Goal: Task Accomplishment & Management: Use online tool/utility

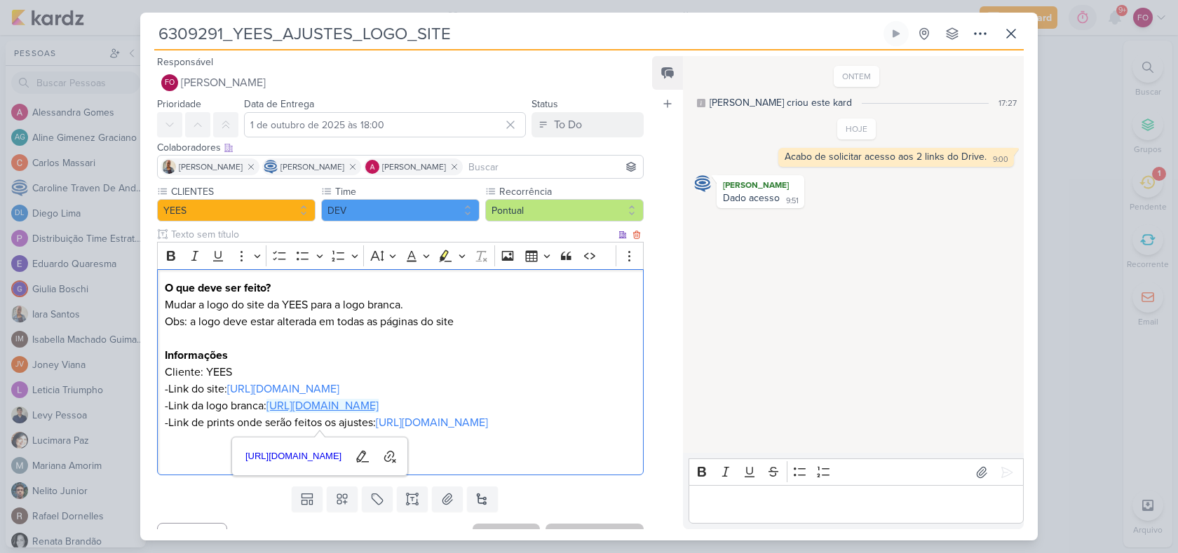
click at [379, 402] on link "[URL][DOMAIN_NAME]" at bounding box center [322, 406] width 112 height 14
click at [488, 430] on link "[URL][DOMAIN_NAME]" at bounding box center [432, 423] width 112 height 14
click at [897, 34] on icon at bounding box center [895, 34] width 7 height 8
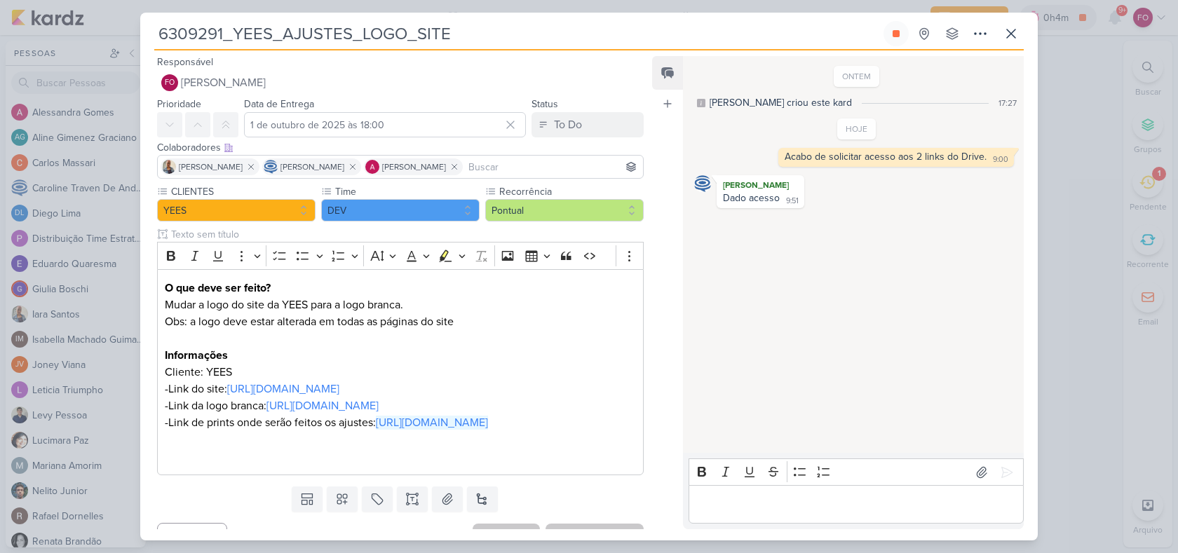
click at [752, 498] on p "Editor editing area: main" at bounding box center [855, 504] width 320 height 17
click at [1003, 475] on icon at bounding box center [1007, 473] width 14 height 14
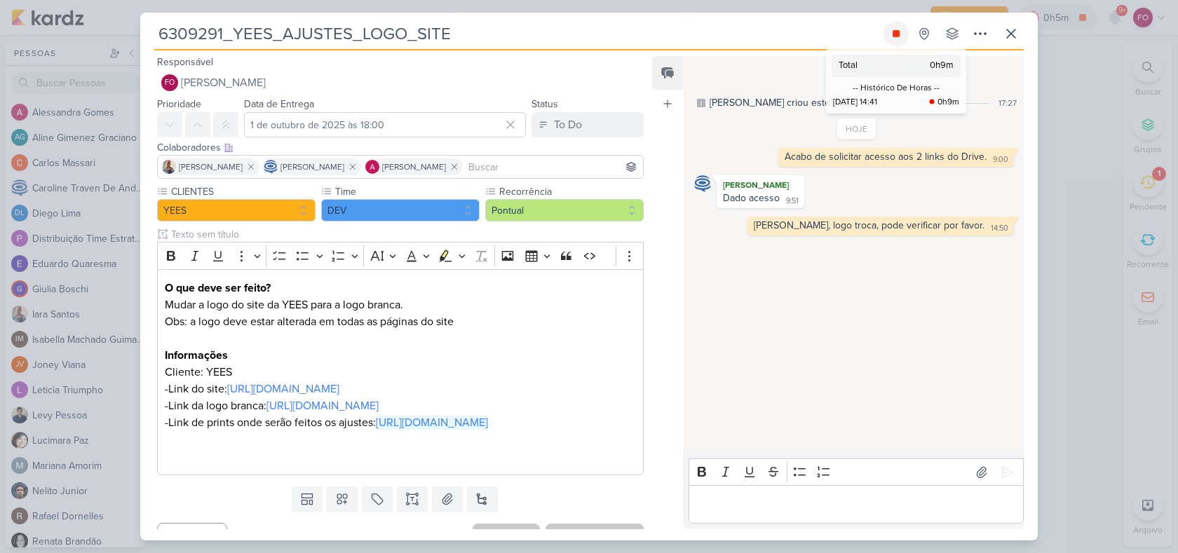
click at [898, 34] on icon at bounding box center [895, 33] width 7 height 7
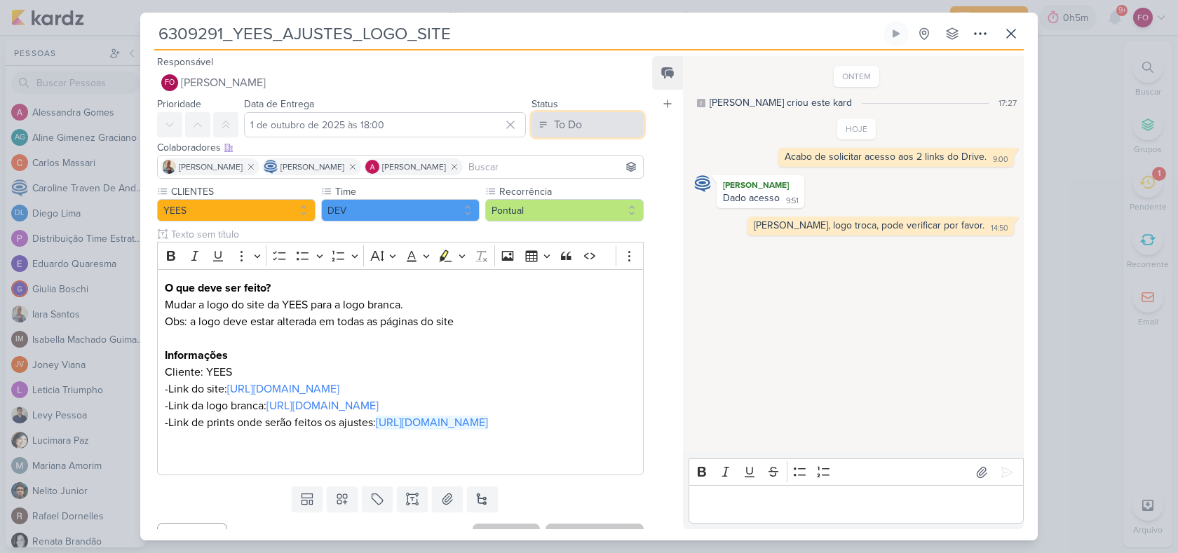
click at [583, 119] on button "To Do" at bounding box center [587, 124] width 112 height 25
click at [573, 200] on button "Done" at bounding box center [580, 202] width 125 height 23
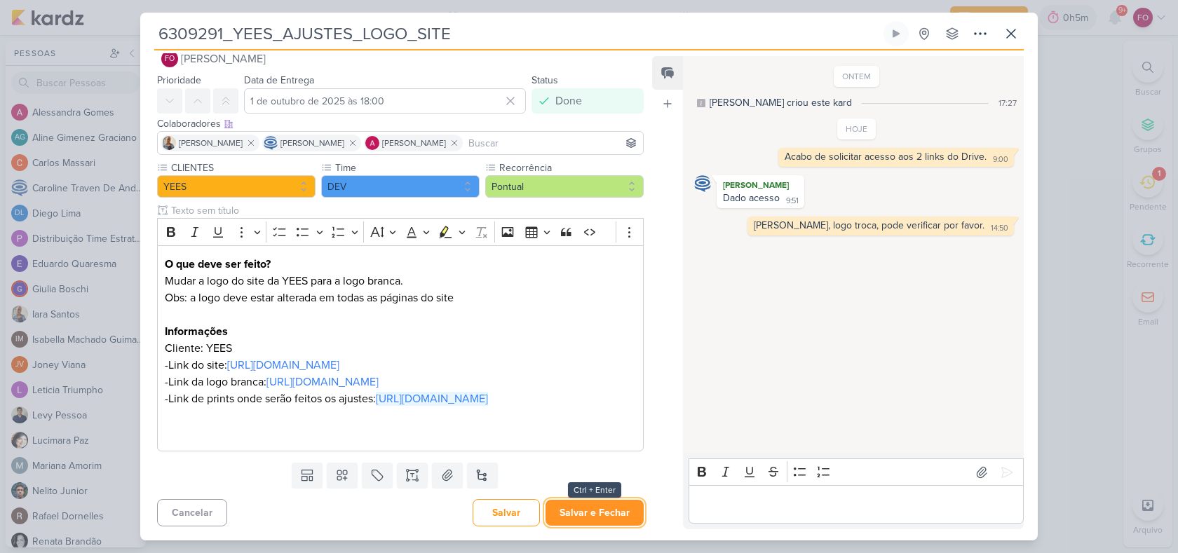
click at [594, 508] on button "Salvar e Fechar" at bounding box center [594, 513] width 98 height 26
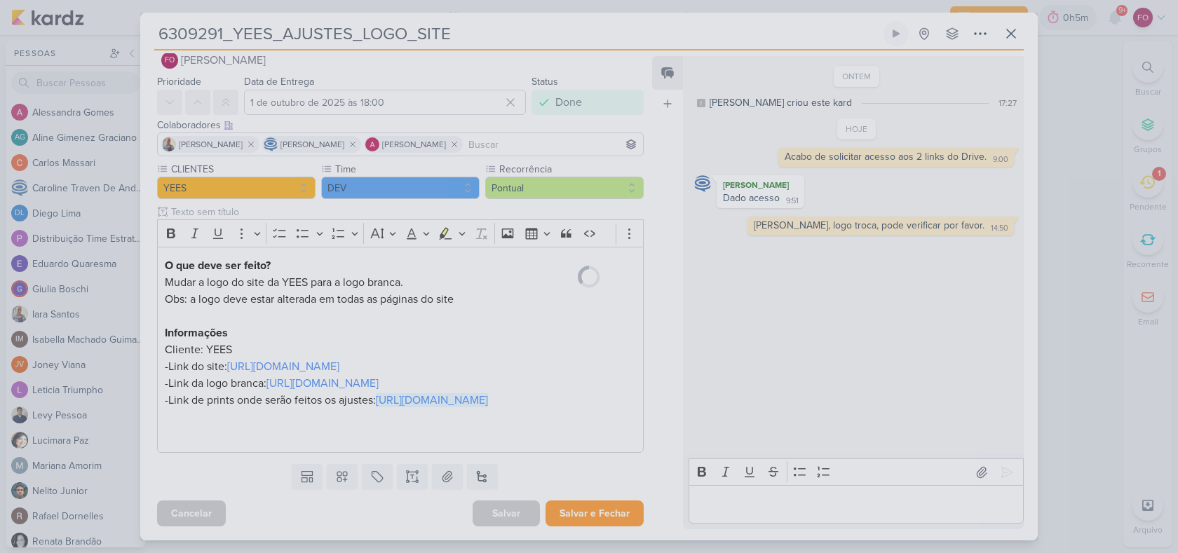
scroll to position [56, 0]
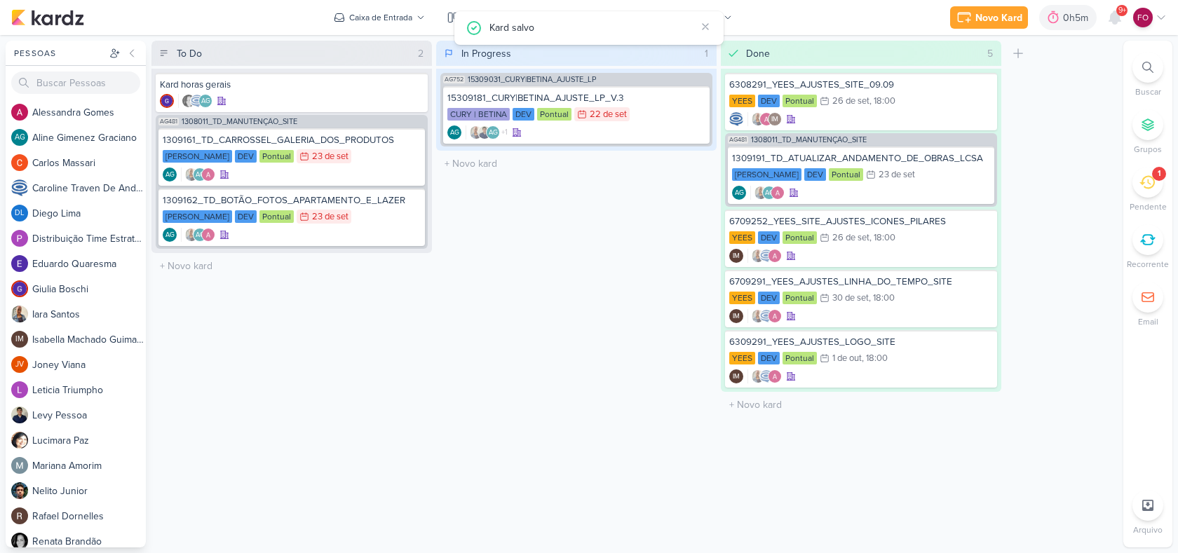
click at [1154, 173] on div "1" at bounding box center [1159, 174] width 14 height 14
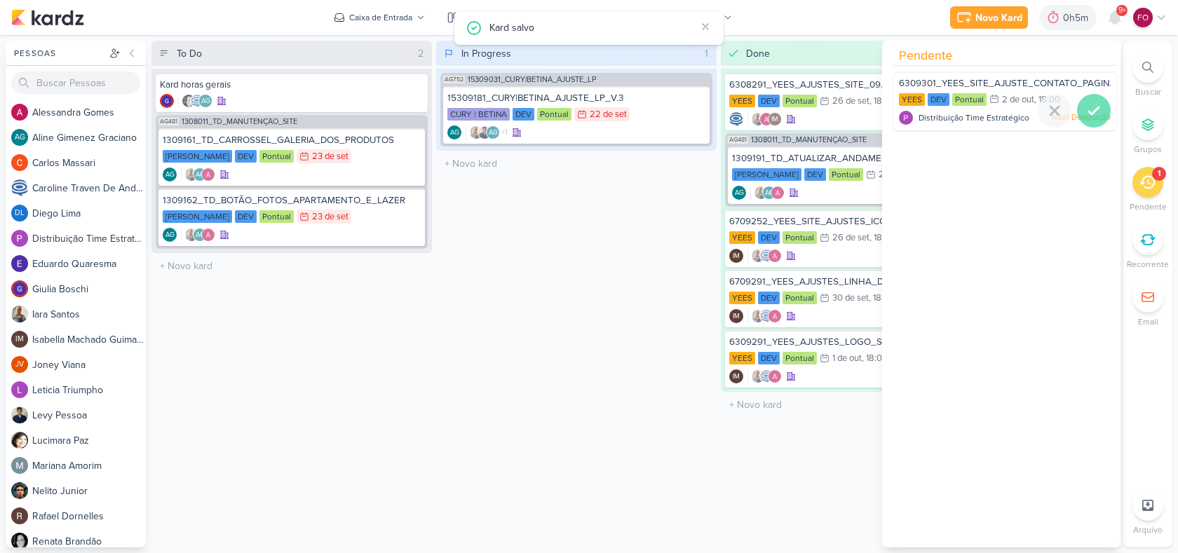
click at [1089, 108] on icon at bounding box center [1093, 110] width 17 height 17
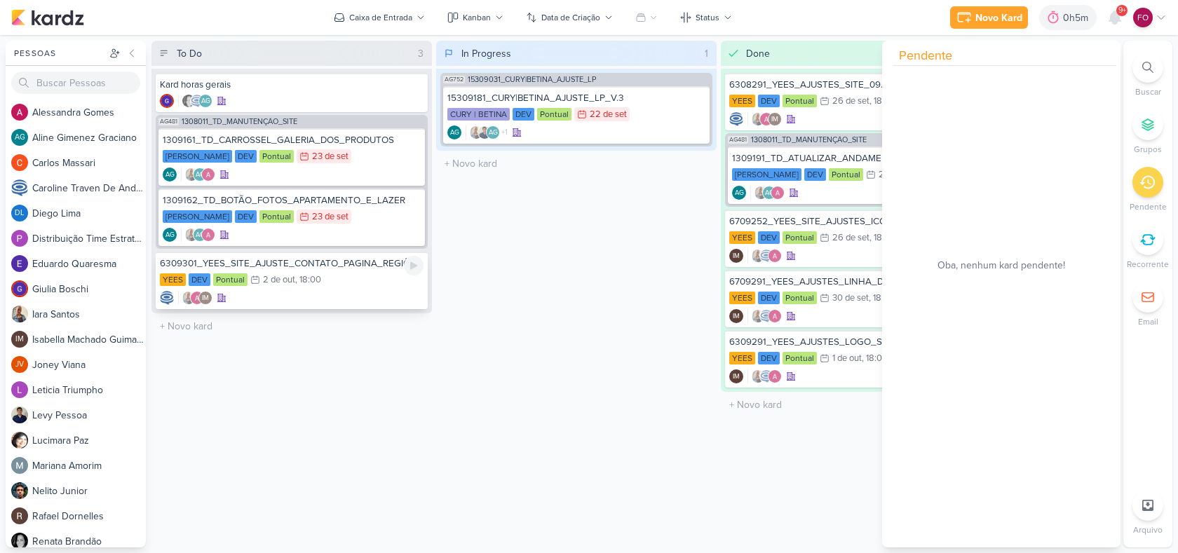
click at [370, 282] on div "YEES DEV Pontual 2/10 [DATE] 18:00" at bounding box center [292, 280] width 264 height 15
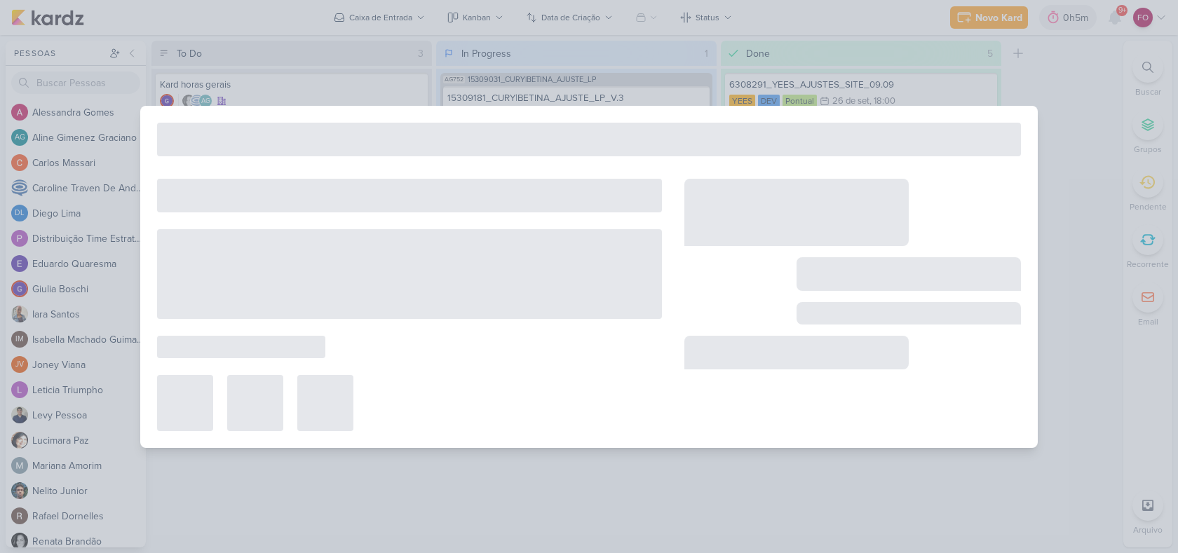
type input "6309301_YEES_SITE_AJUSTE_CONTATO_PAGINA_REGIÕES"
type input "2 de outubro de 2025 às 18:00"
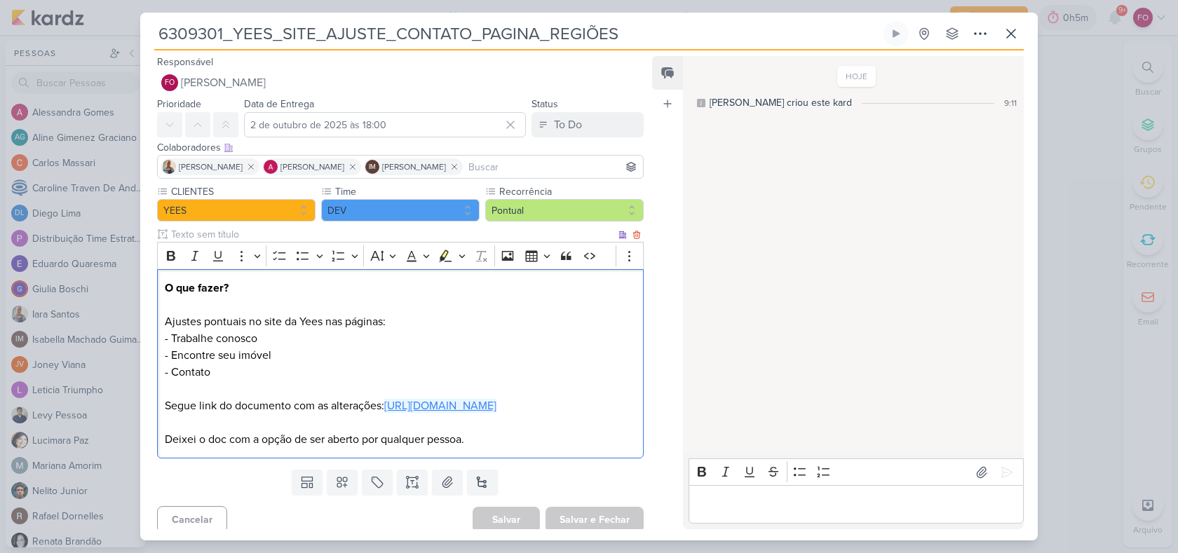
click at [384, 413] on link "[URL][DOMAIN_NAME]" at bounding box center [440, 406] width 112 height 14
